Goal: Transaction & Acquisition: Book appointment/travel/reservation

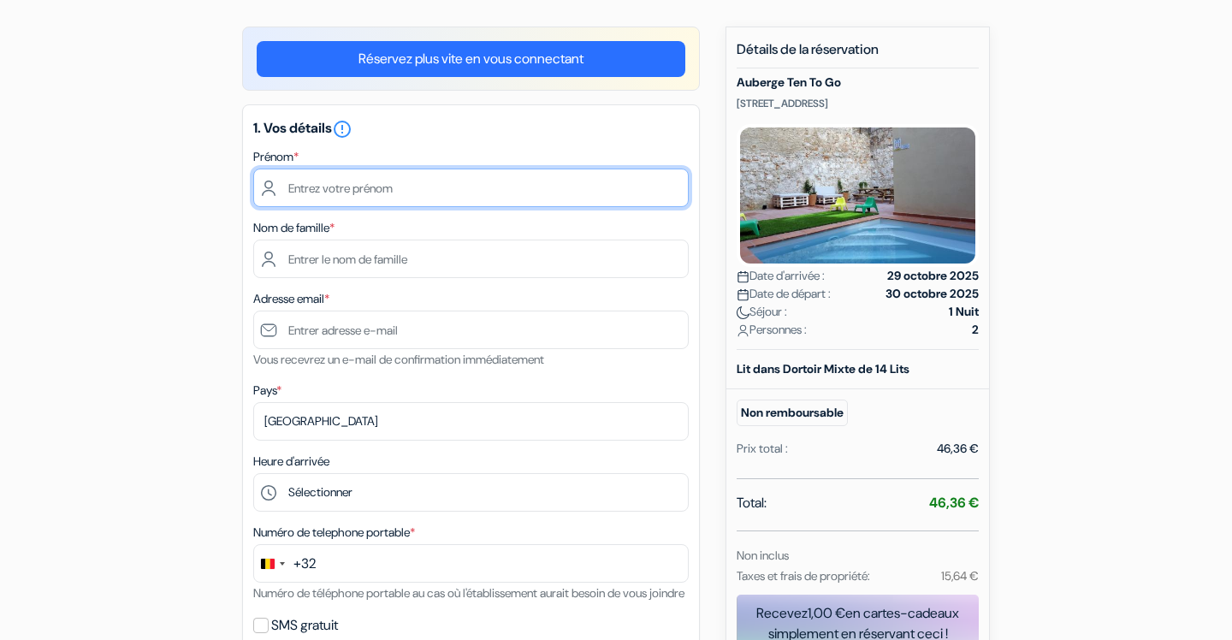
click at [501, 202] on input "text" at bounding box center [471, 188] width 436 height 39
type input "Elisa"
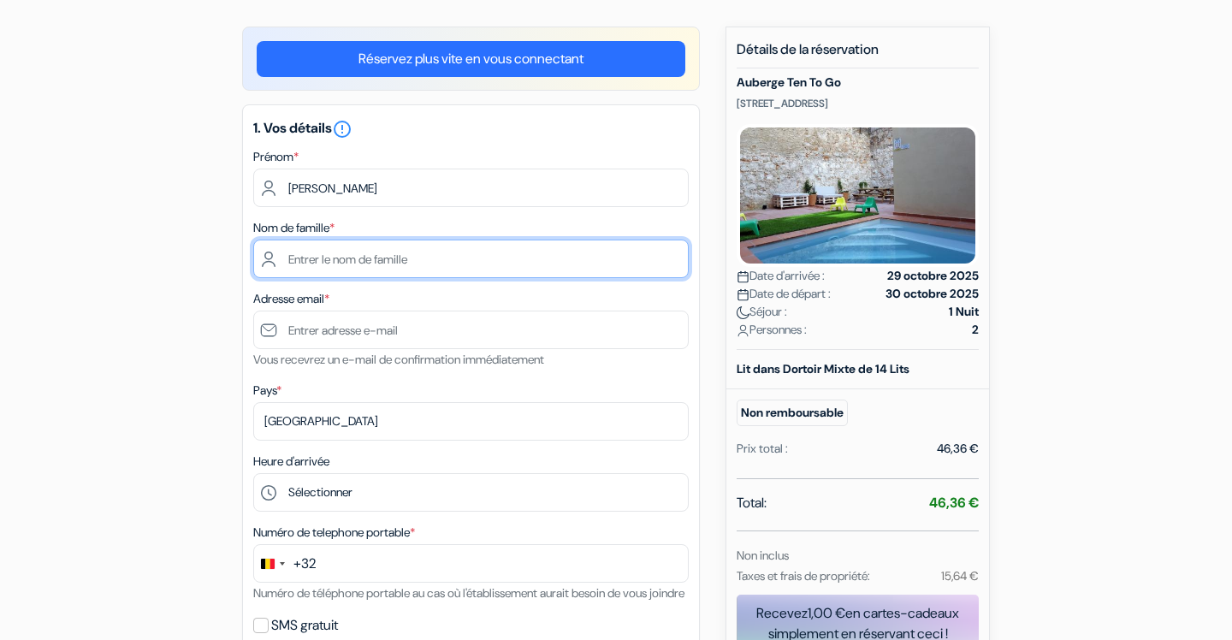
type input "Vuylsteke"
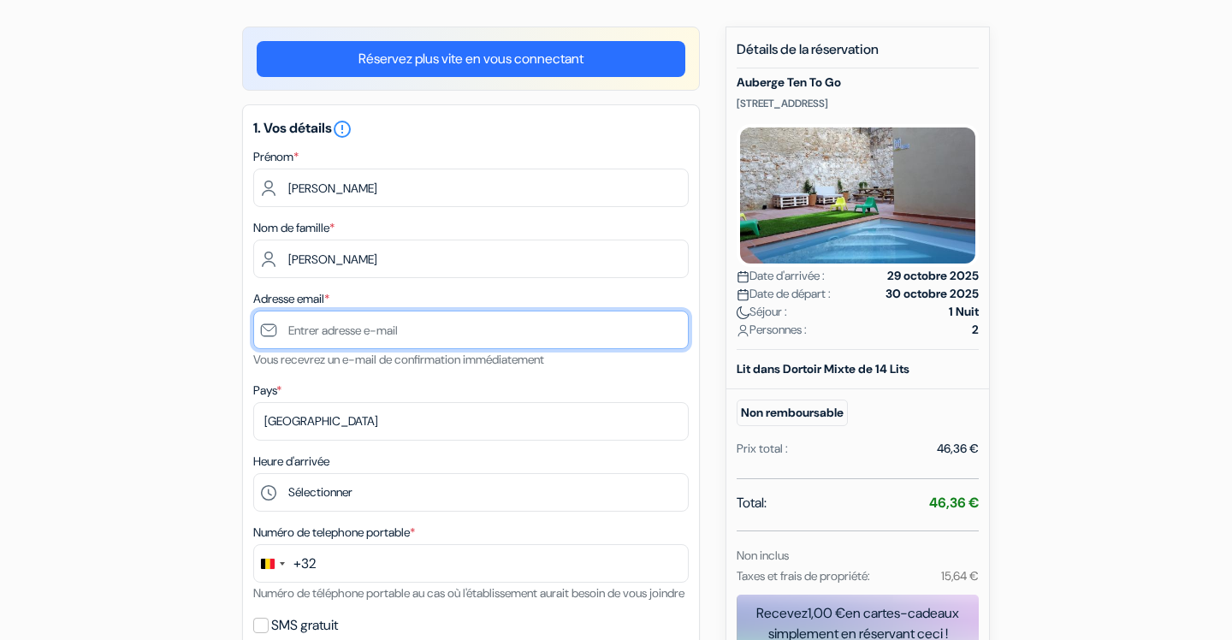
type input "[EMAIL_ADDRESS][DOMAIN_NAME]"
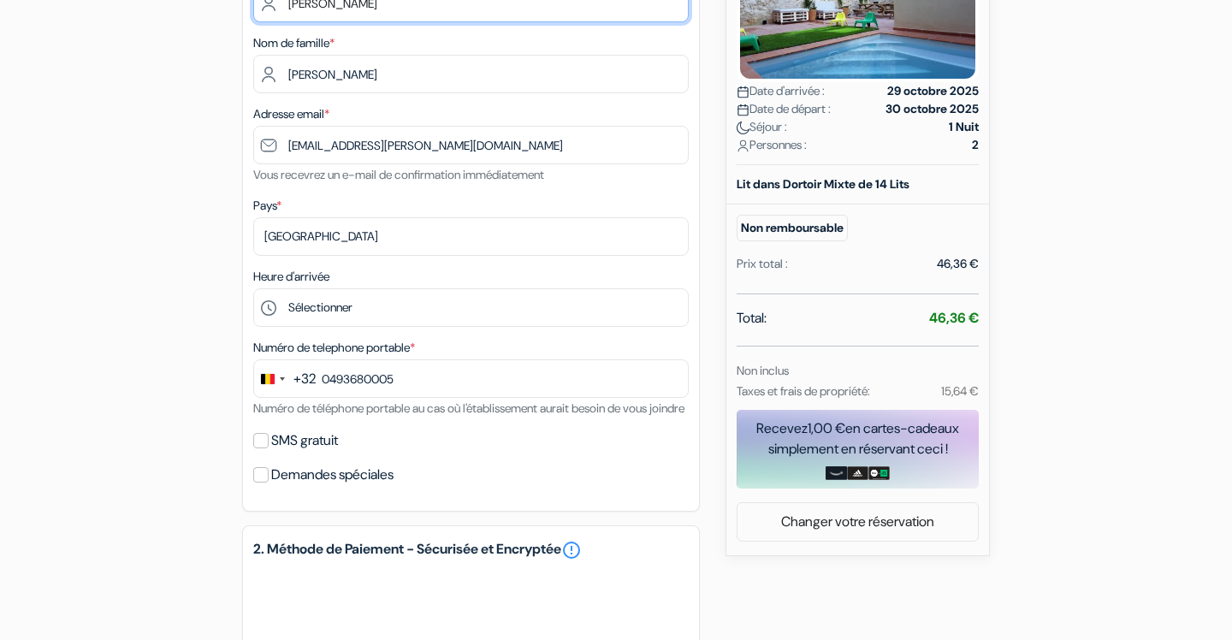
scroll to position [316, 0]
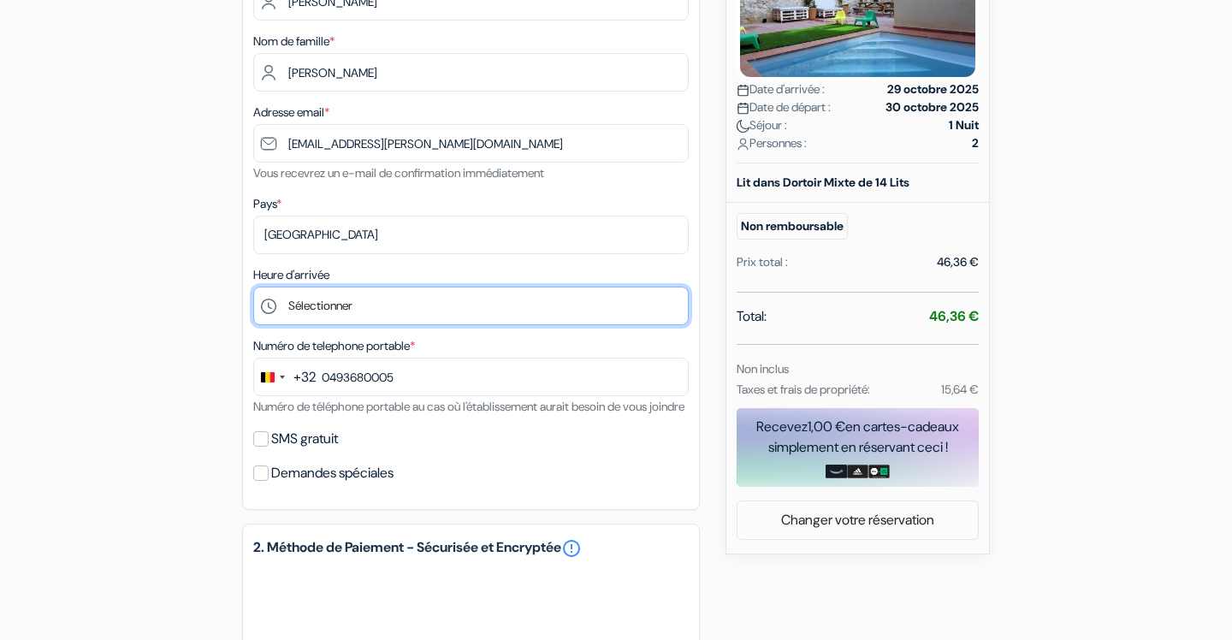
click at [395, 305] on select "Sélectionner 17:00 18:00 19:00 20:00 21:00 22:00" at bounding box center [471, 306] width 436 height 39
type input "493 68 00 05"
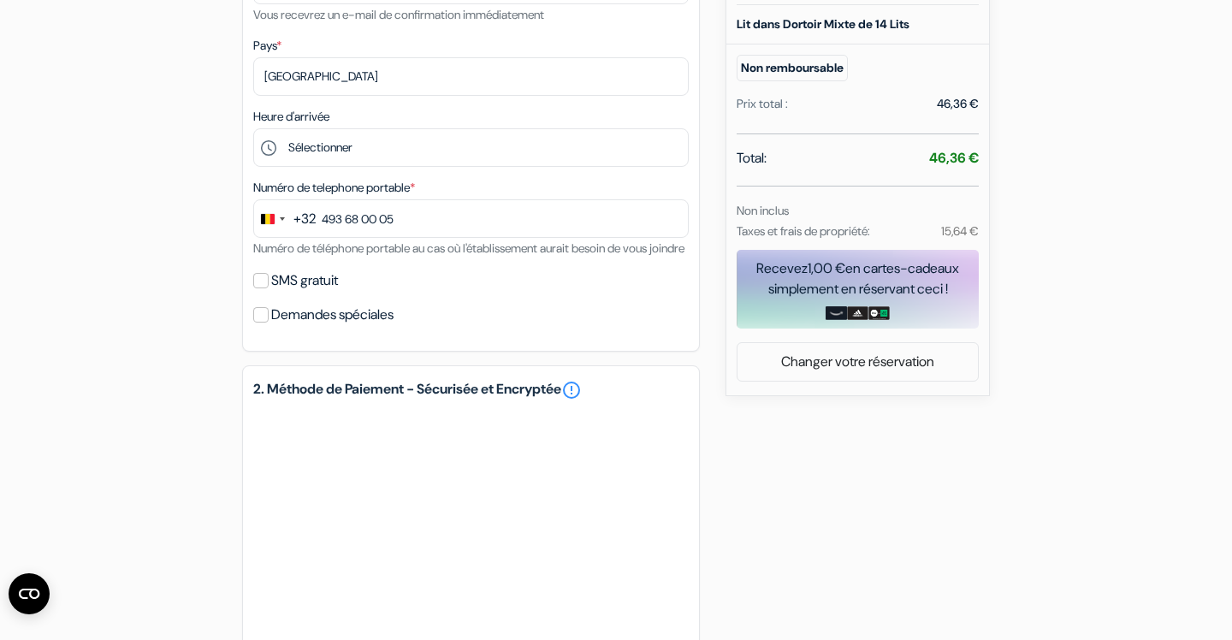
scroll to position [476, 0]
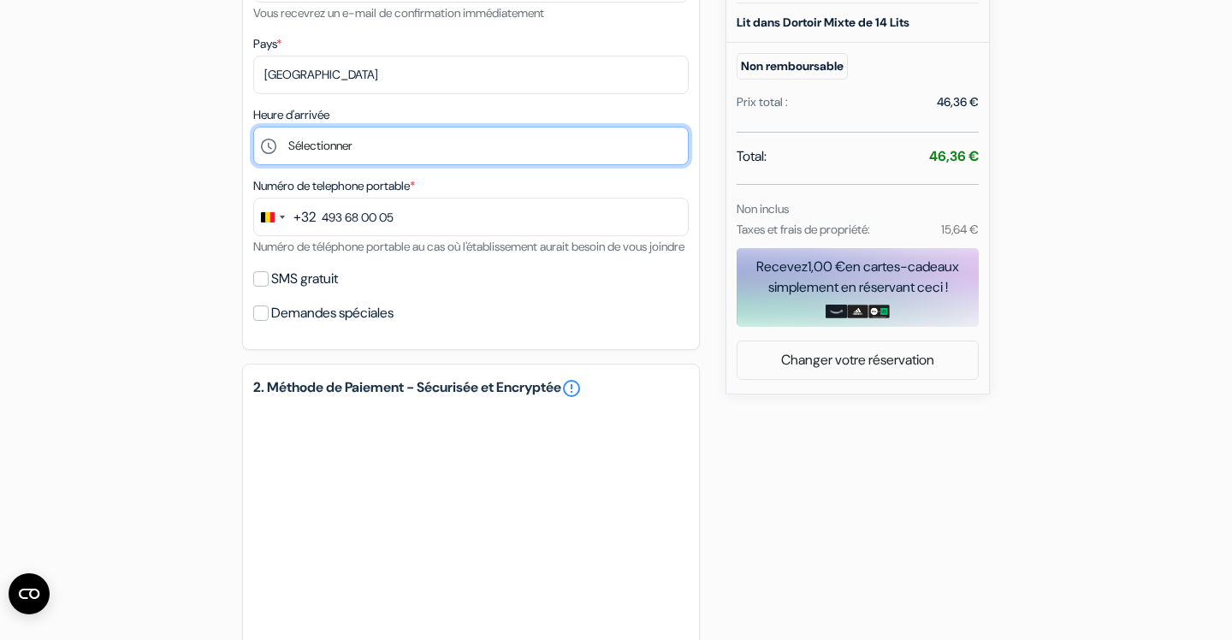
click at [476, 160] on select "Sélectionner 17:00 18:00 19:00 20:00 21:00 22:00" at bounding box center [471, 146] width 436 height 39
select select "20"
click at [253, 127] on select "Sélectionner 17:00 18:00 19:00 20:00 21:00 22:00" at bounding box center [471, 146] width 436 height 39
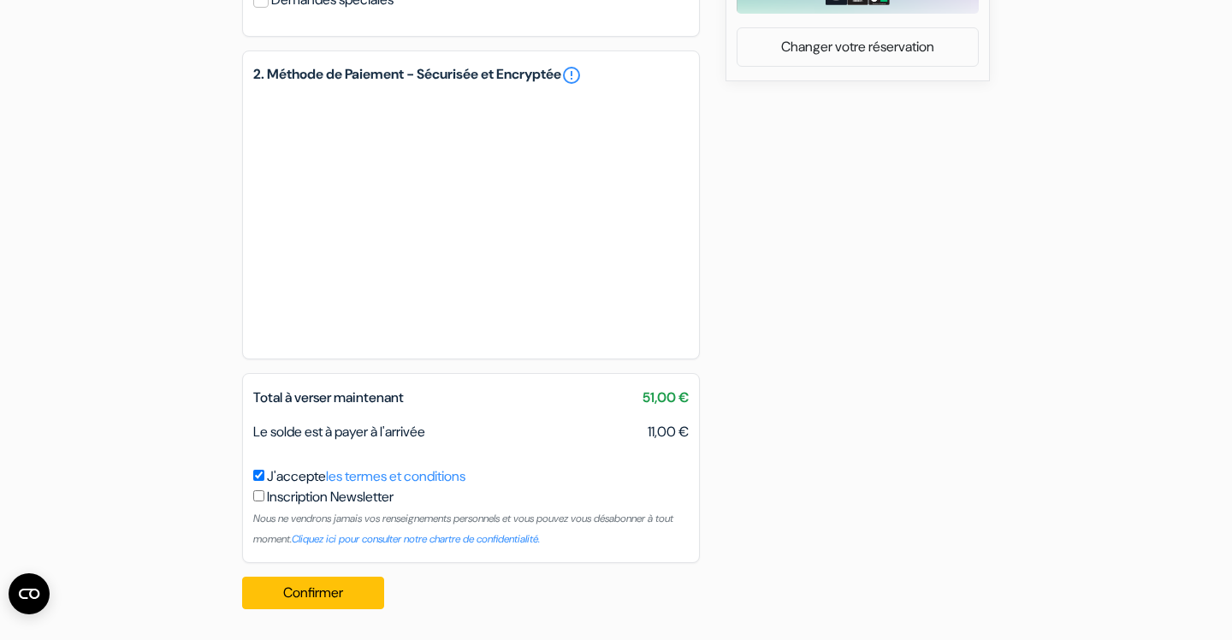
scroll to position [810, 0]
click at [378, 584] on button "Confirmer Loading..." at bounding box center [313, 593] width 142 height 33
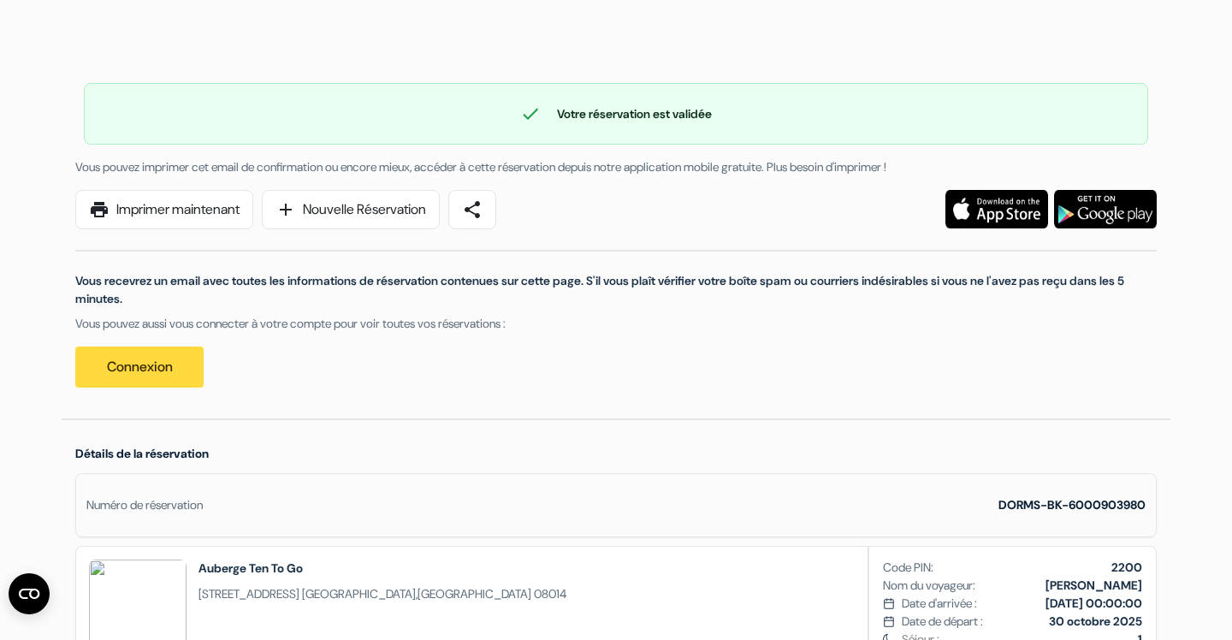
scroll to position [54, 0]
